Goal: Find specific page/section

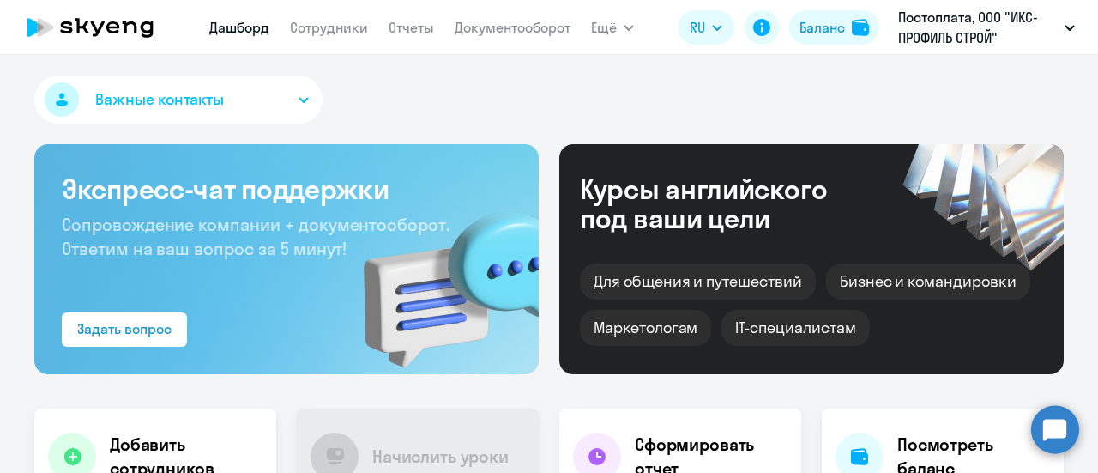
select select "30"
click at [393, 39] on nav "Дашборд Сотрудники Отчеты Документооборот" at bounding box center [389, 27] width 361 height 34
click at [398, 31] on link "Отчеты" at bounding box center [411, 27] width 45 height 17
